Goal: Information Seeking & Learning: Learn about a topic

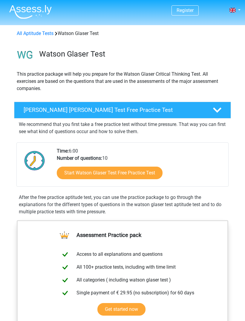
click at [139, 172] on link "Start Watson Glaser Test Free Practice Test" at bounding box center [110, 173] width 106 height 13
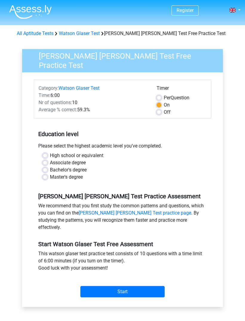
click at [50, 167] on label "Bachelor's degree" at bounding box center [68, 169] width 37 height 7
click at [46, 167] on input "Bachelor's degree" at bounding box center [45, 169] width 5 height 6
radio input "true"
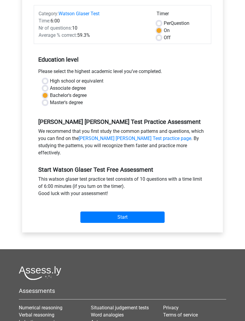
scroll to position [90, 0]
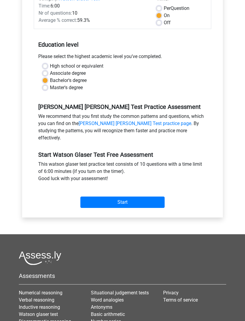
click at [133, 121] on link "Watson Glaser Test practice page" at bounding box center [135, 124] width 113 height 6
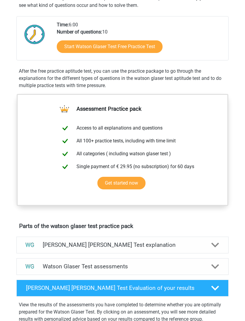
scroll to position [128, 0]
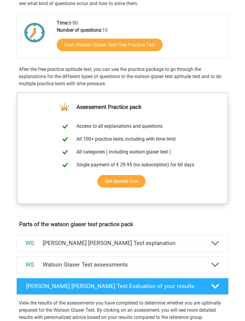
click at [137, 46] on link "Start Watson Glaser Test Free Practice Test" at bounding box center [110, 45] width 106 height 13
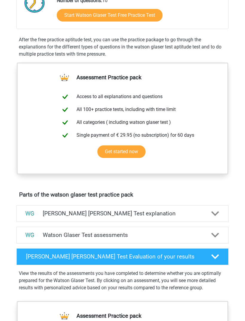
scroll to position [150, 0]
